Goal: Transaction & Acquisition: Book appointment/travel/reservation

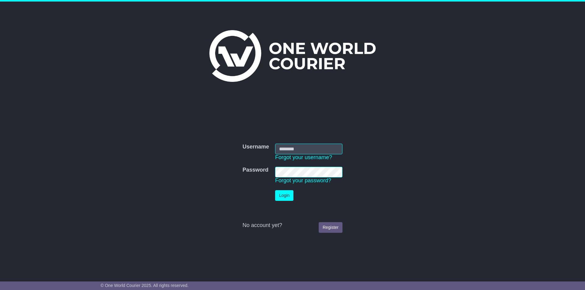
click at [290, 148] on input "Username" at bounding box center [308, 149] width 67 height 11
click at [305, 149] on input "Username" at bounding box center [308, 149] width 67 height 11
paste input "**********"
click at [294, 149] on input "**********" at bounding box center [308, 149] width 67 height 11
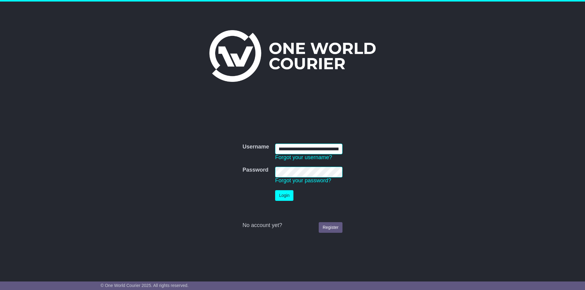
scroll to position [0, 6]
click at [299, 148] on input "**********" at bounding box center [308, 149] width 67 height 11
type input "**********"
click at [331, 178] on nordpass-icon at bounding box center [331, 180] width 0 height 5
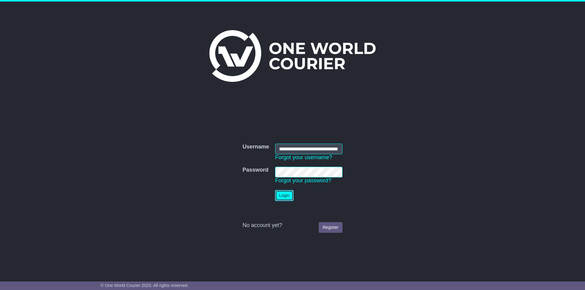
click at [281, 197] on button "Login" at bounding box center [284, 195] width 18 height 11
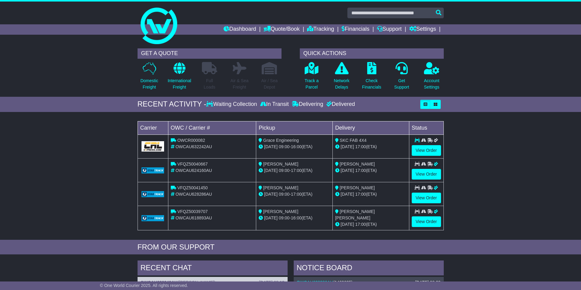
drag, startPoint x: 529, startPoint y: 0, endPoint x: 468, endPoint y: 13, distance: 62.7
click at [468, 13] on div at bounding box center [290, 24] width 581 height 44
click at [238, 32] on link "Dashboard" at bounding box center [239, 29] width 33 height 10
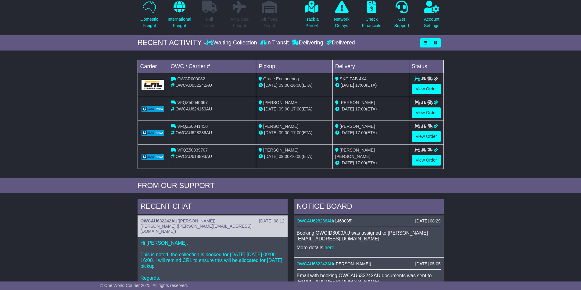
scroll to position [59, 0]
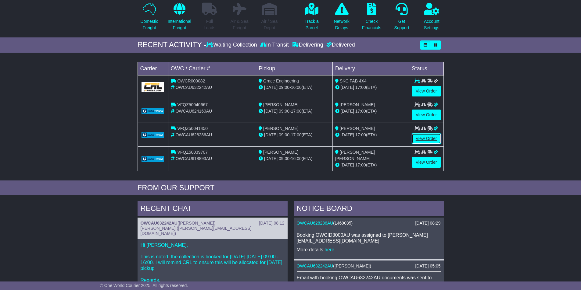
click at [425, 137] on link "View Order" at bounding box center [425, 138] width 29 height 11
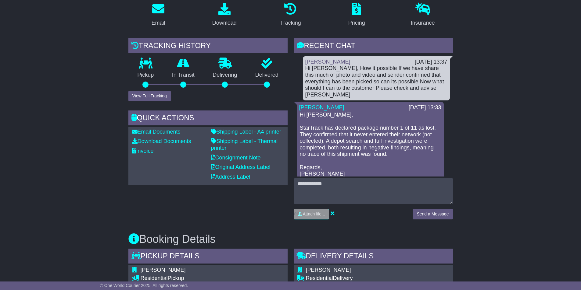
scroll to position [122, 0]
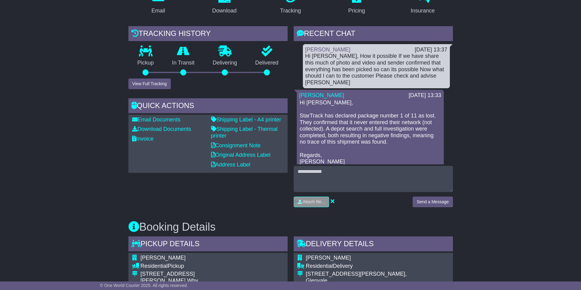
click at [305, 58] on div "Hi Cristina, How it possible If we have share this much of photo and video and …" at bounding box center [376, 69] width 142 height 33
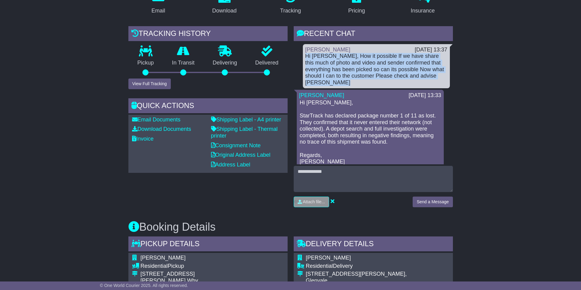
click at [305, 58] on div "Hi Cristina, How it possible If we have share this much of photo and video and …" at bounding box center [376, 69] width 142 height 33
copy div "Hi Cristina, How it possible If we have share this much of photo and video and …"
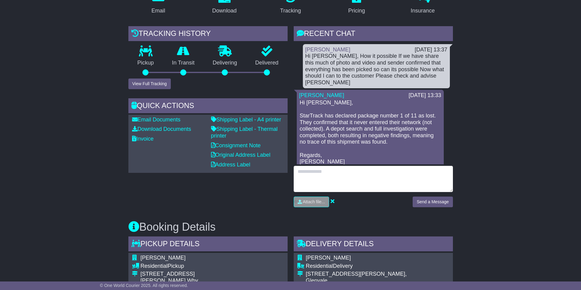
click at [302, 178] on textarea at bounding box center [372, 179] width 159 height 26
paste textarea "**********"
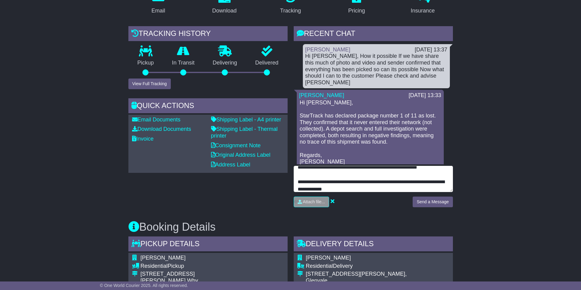
scroll to position [19, 0]
type textarea "**********"
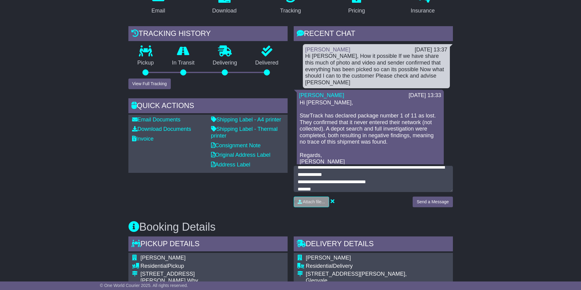
click at [301, 102] on p "Hi Grace, StarTrack has declared package number 1 of 11 as lost. They confirmed…" at bounding box center [370, 133] width 141 height 66
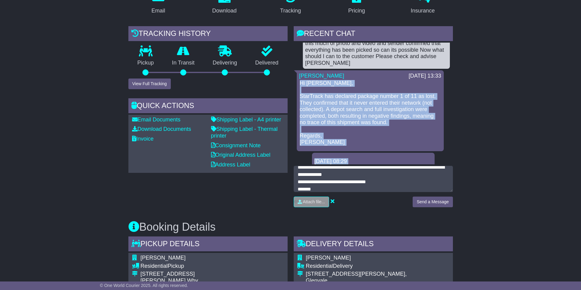
scroll to position [29, 0]
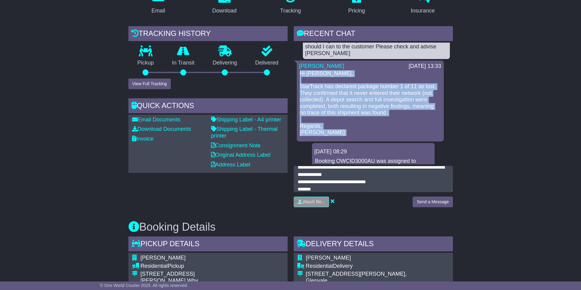
copy div "Hi Grace, StarTrack has declared package number 1 of 11 as lost. They confirmed…"
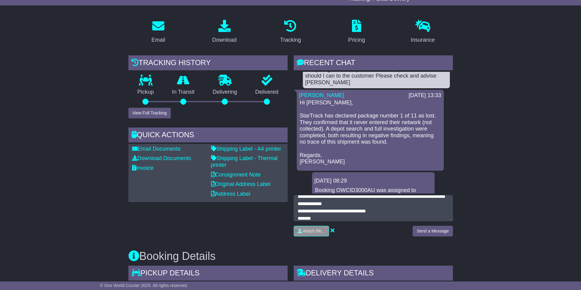
scroll to position [85, 0]
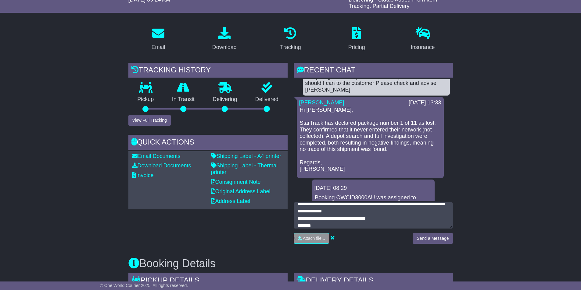
click at [373, 111] on p "Hi Grace, StarTrack has declared package number 1 of 11 as lost. They confirmed…" at bounding box center [370, 140] width 141 height 66
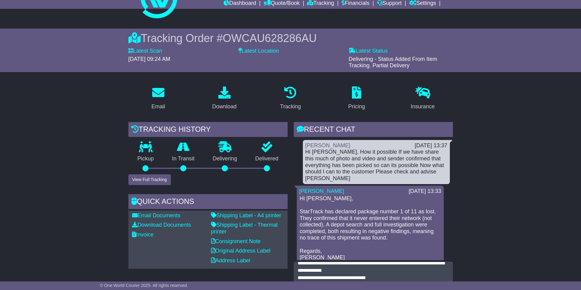
scroll to position [0, 0]
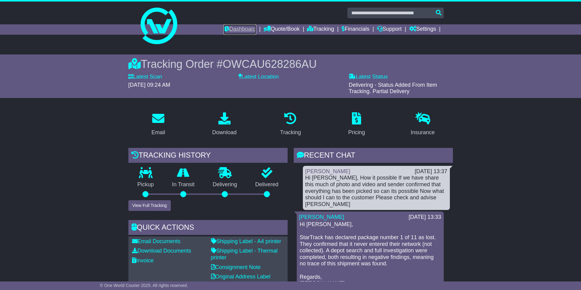
click at [233, 29] on link "Dashboard" at bounding box center [239, 29] width 33 height 10
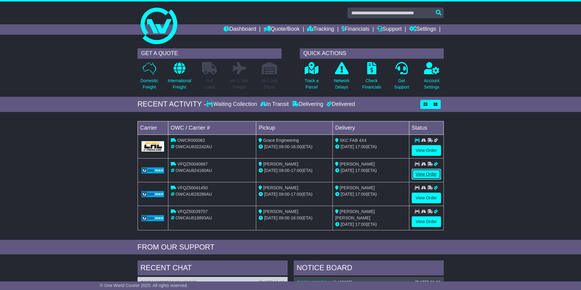
click at [427, 173] on link "View Order" at bounding box center [425, 174] width 29 height 11
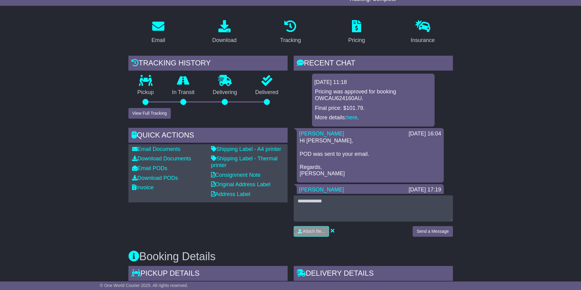
scroll to position [98, 0]
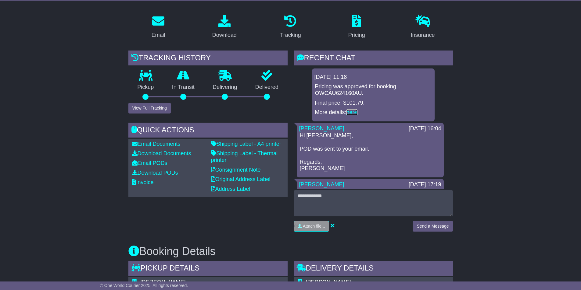
click at [355, 112] on link "here" at bounding box center [351, 112] width 11 height 6
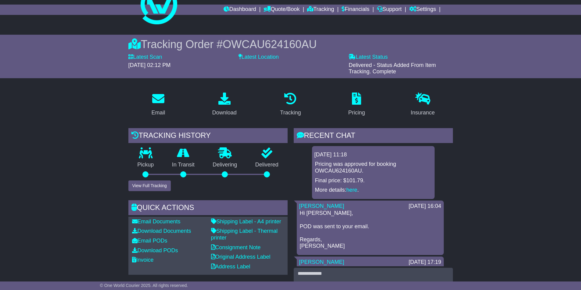
scroll to position [0, 0]
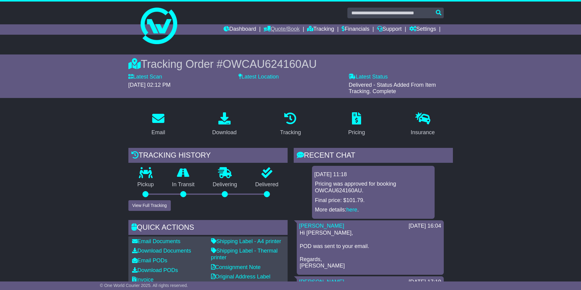
click at [283, 32] on link "Quote/Book" at bounding box center [281, 29] width 36 height 10
click at [281, 32] on link "Quote/Book" at bounding box center [281, 29] width 36 height 10
click at [239, 28] on link "Dashboard" at bounding box center [239, 29] width 33 height 10
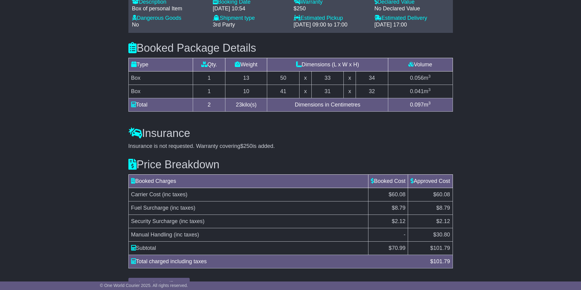
scroll to position [509, 0]
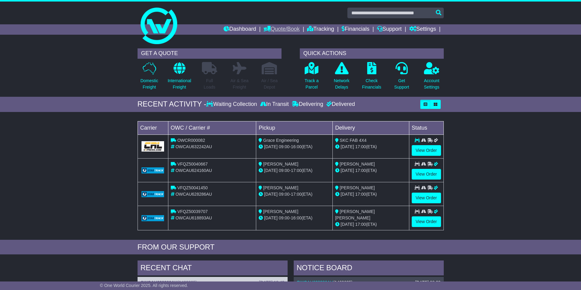
click at [280, 30] on link "Quote/Book" at bounding box center [281, 29] width 36 height 10
click at [269, 36] on div "Domestic International Saved Quotes Drafts" at bounding box center [287, 50] width 49 height 30
click at [279, 27] on link "Quote/Book" at bounding box center [281, 29] width 36 height 10
click at [265, 40] on link "Domestic" at bounding box center [288, 40] width 48 height 7
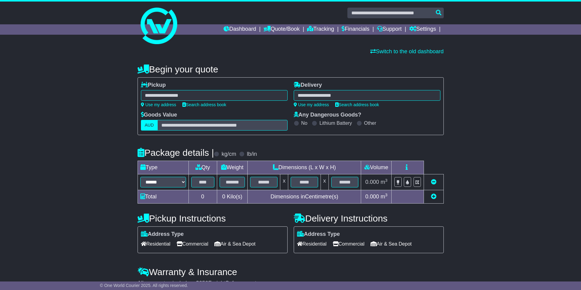
click at [183, 91] on div at bounding box center [214, 95] width 147 height 11
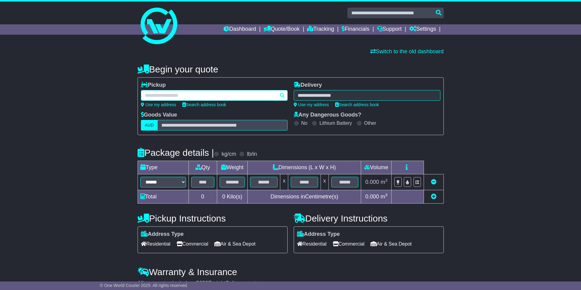
click at [178, 95] on input "text" at bounding box center [214, 95] width 147 height 11
paste input "********"
type input "********"
click at [173, 107] on div "MILPERRA 2214" at bounding box center [201, 107] width 121 height 12
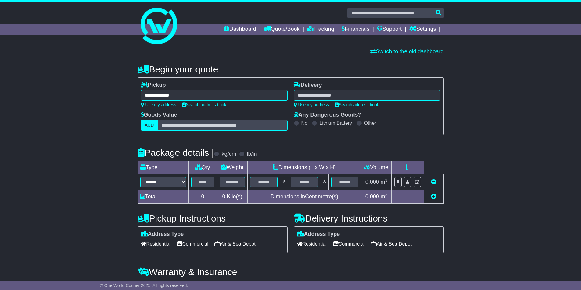
type input "**********"
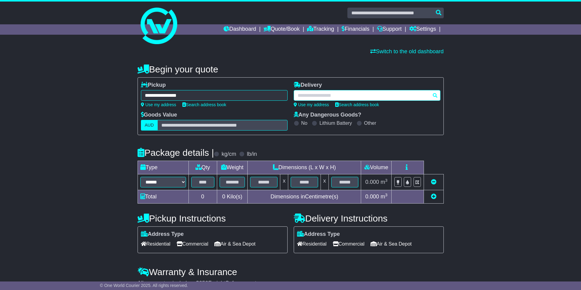
click at [306, 94] on div at bounding box center [366, 95] width 147 height 11
click at [308, 95] on input "text" at bounding box center [366, 95] width 147 height 11
